Goal: Information Seeking & Learning: Learn about a topic

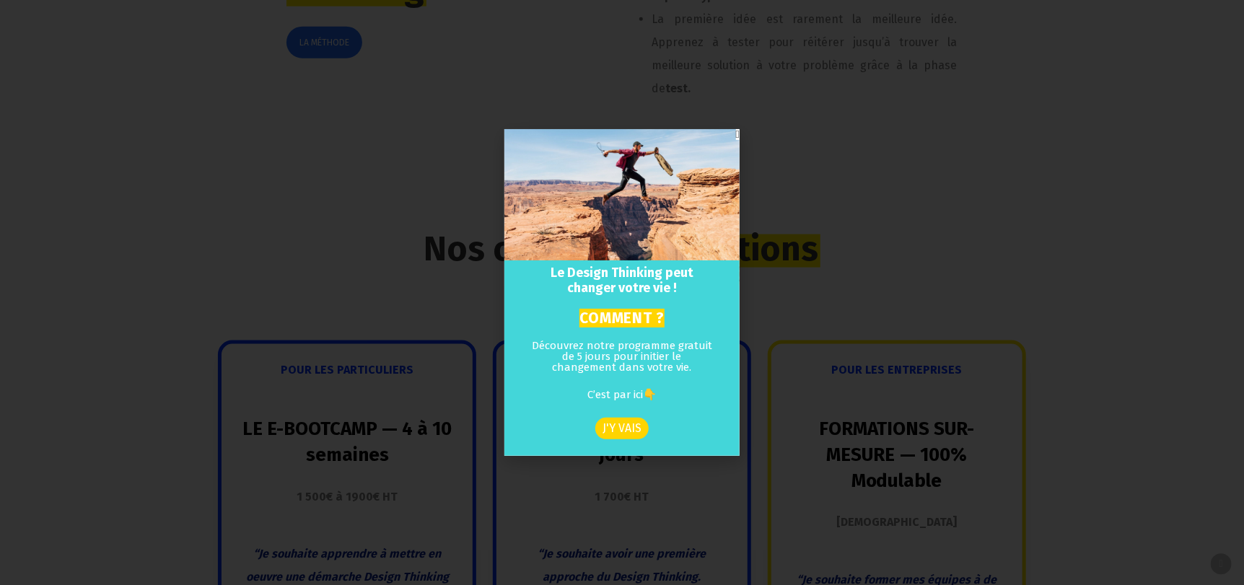
scroll to position [1154, 0]
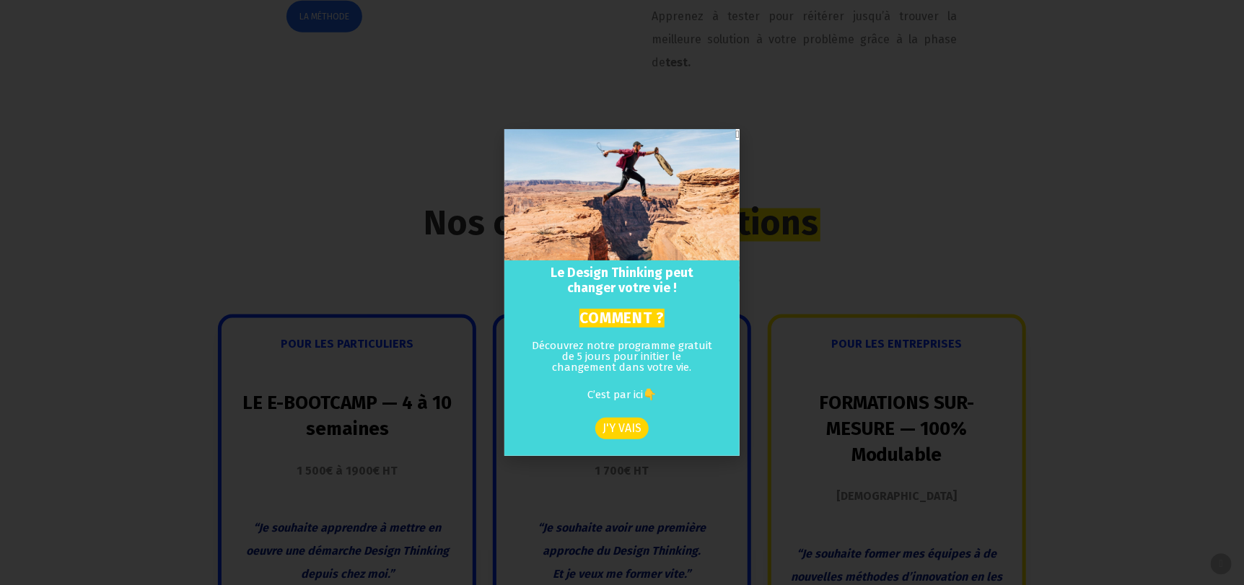
drag, startPoint x: 825, startPoint y: 228, endPoint x: 796, endPoint y: 252, distance: 37.9
click at [825, 228] on div "Le Design Thinking peut changer votre vie ! COMMENT ? Découvrez notre programme…" at bounding box center [622, 292] width 1244 height 585
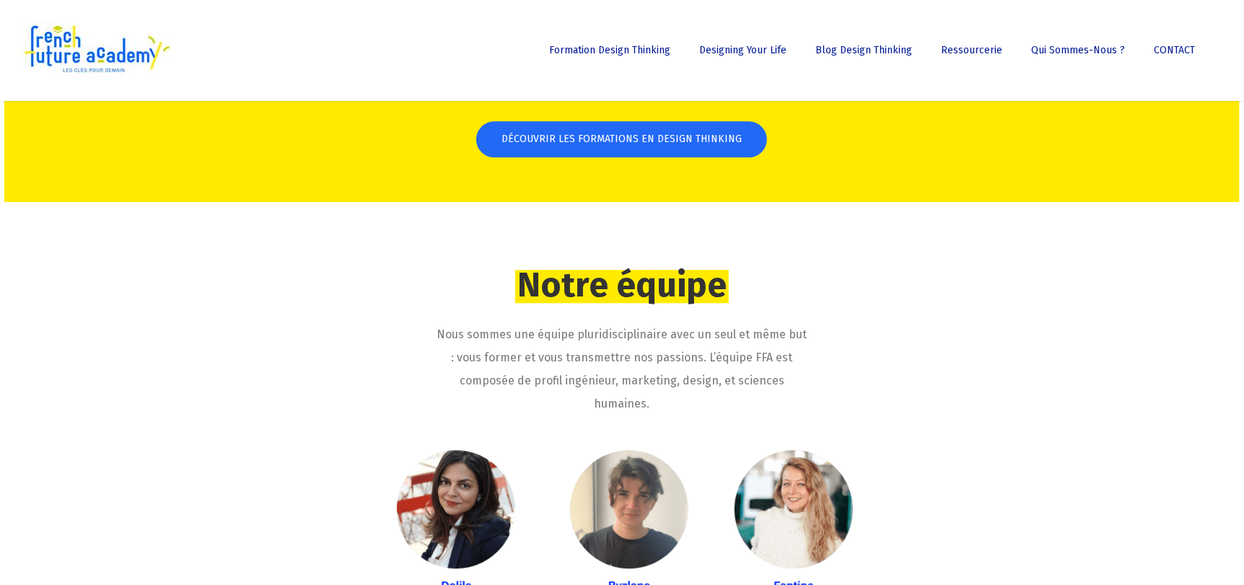
scroll to position [0, 0]
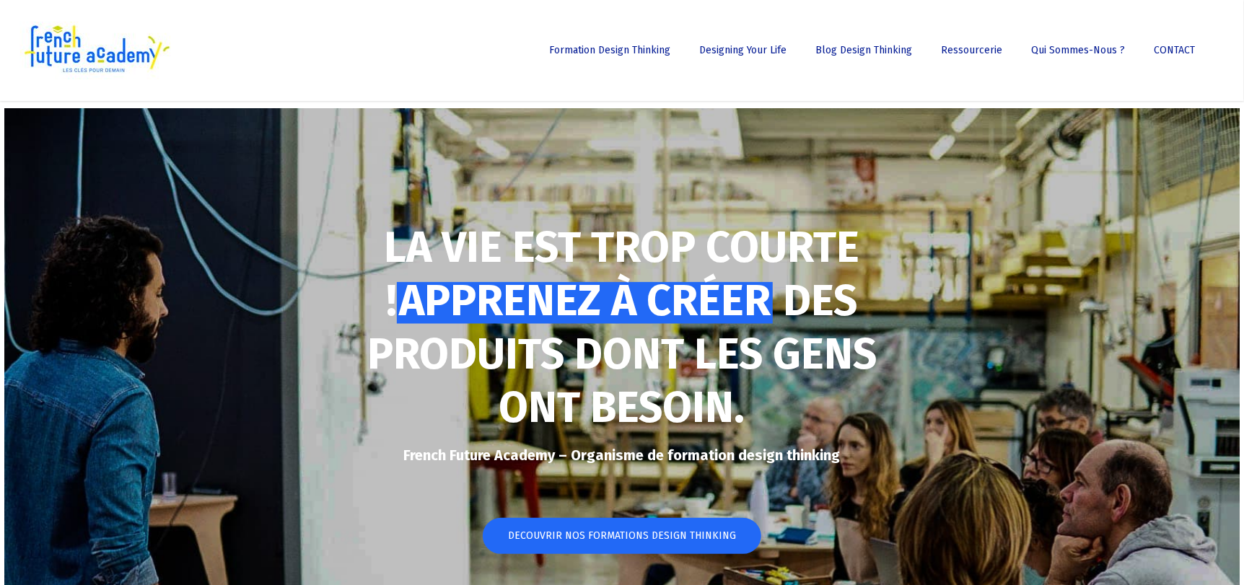
drag, startPoint x: 1001, startPoint y: 146, endPoint x: 910, endPoint y: -87, distance: 251.0
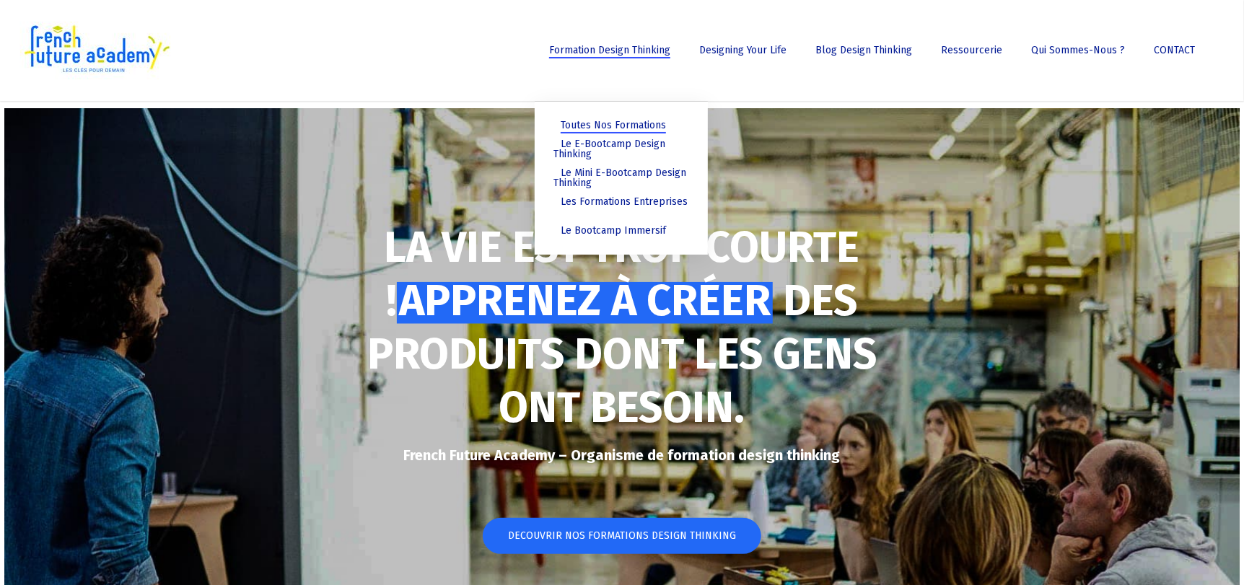
click at [633, 123] on span "Toutes nos formations" at bounding box center [612, 125] width 105 height 12
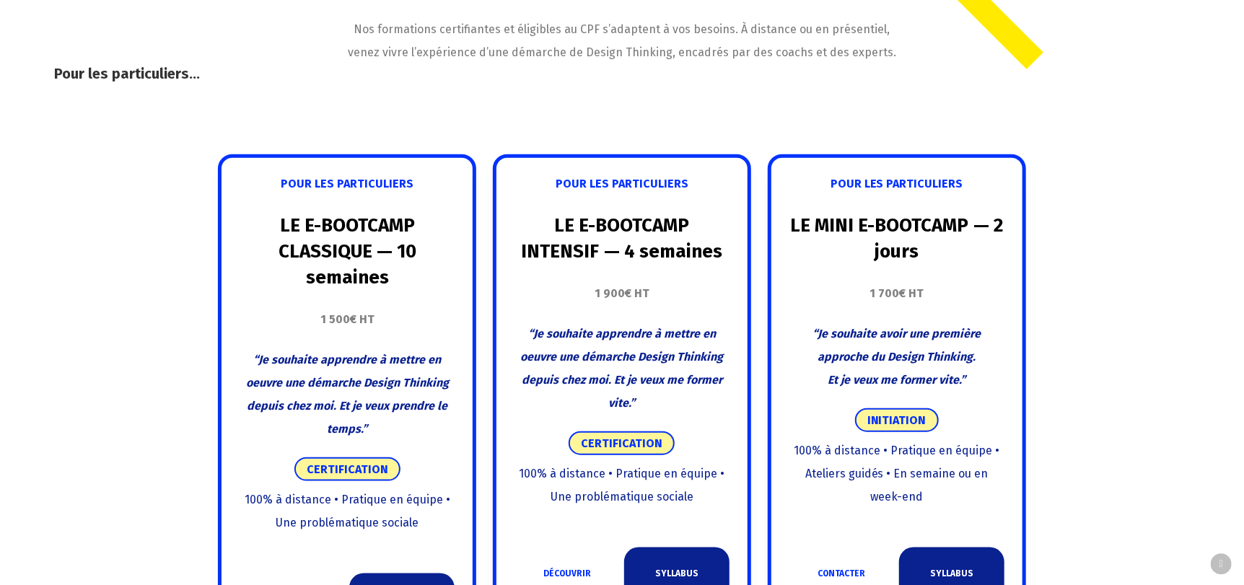
scroll to position [793, 0]
